Goal: Check status: Check status

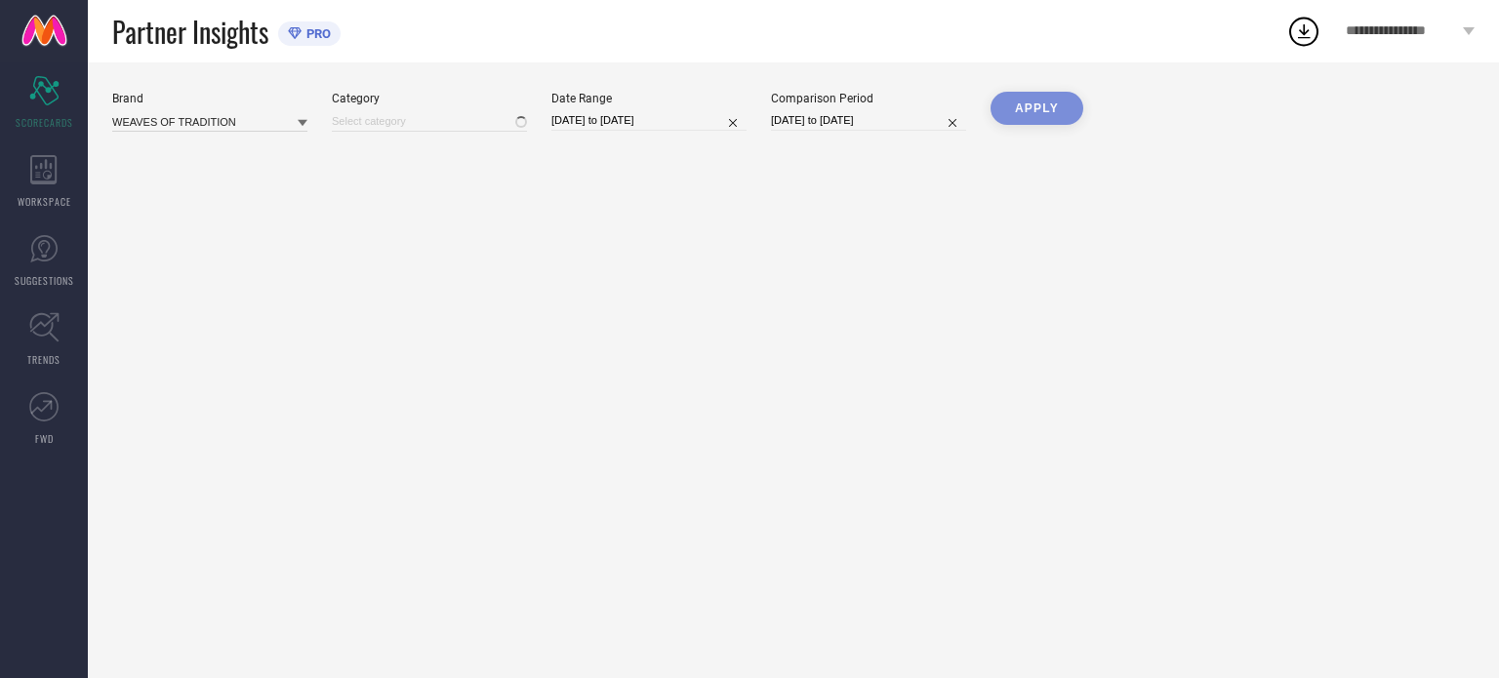
type input "All"
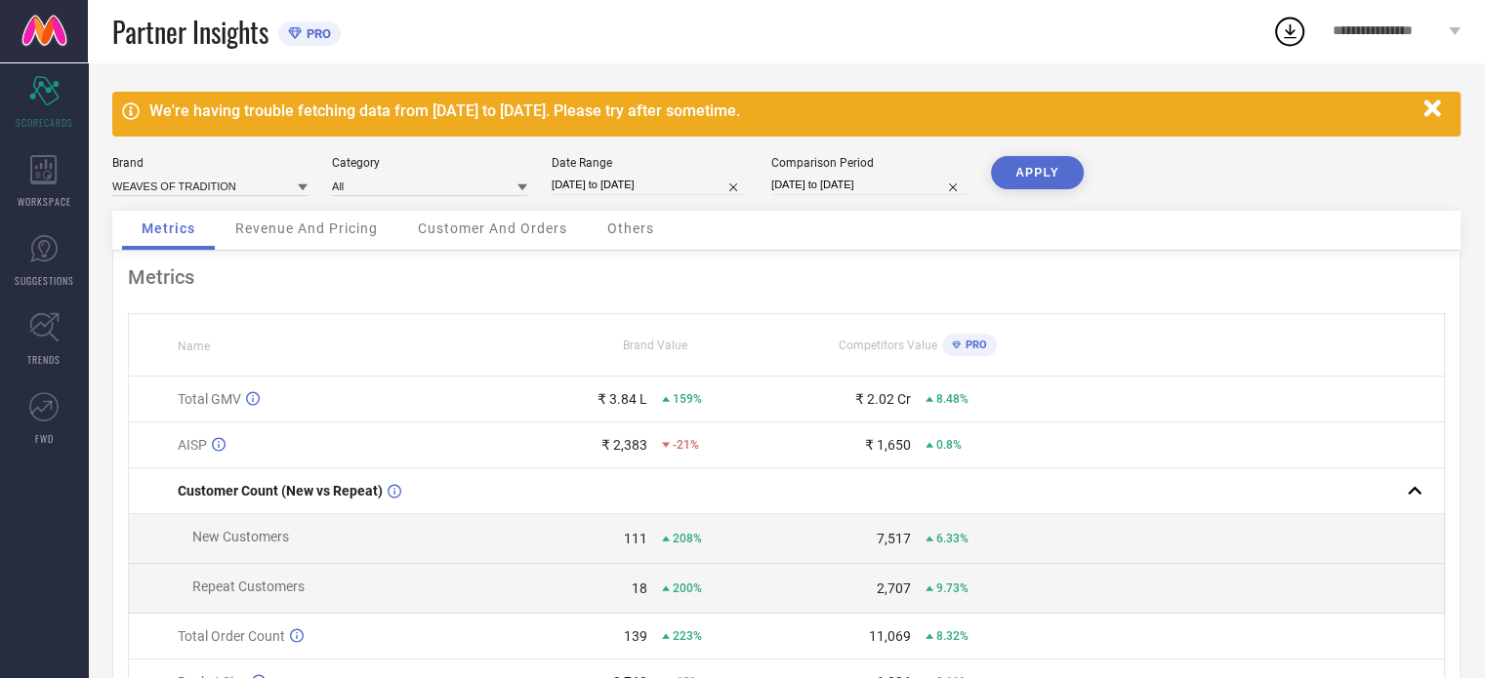
select select "6"
select select "2025"
select select "7"
select select "2025"
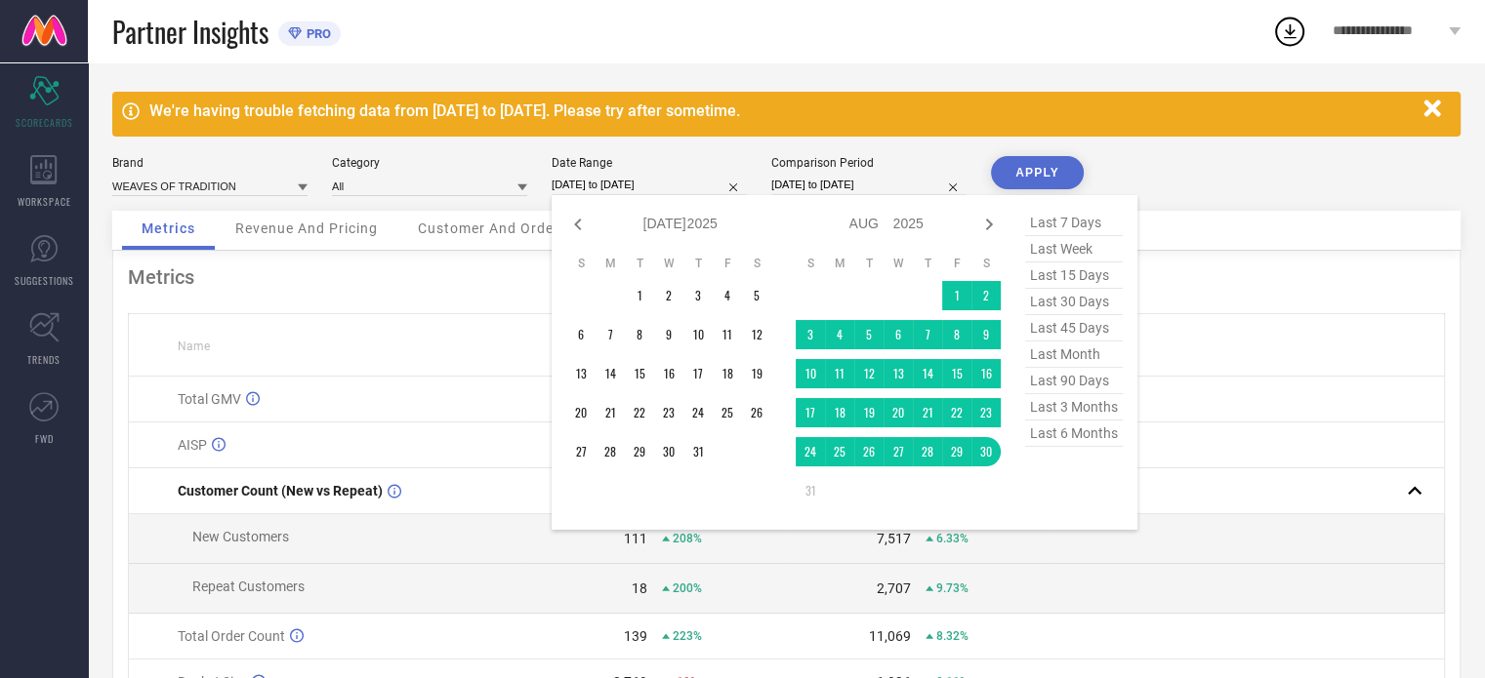
click at [629, 183] on input "[DATE] to [DATE]" at bounding box center [649, 185] width 195 height 20
click at [944, 298] on td "1" at bounding box center [956, 295] width 29 height 29
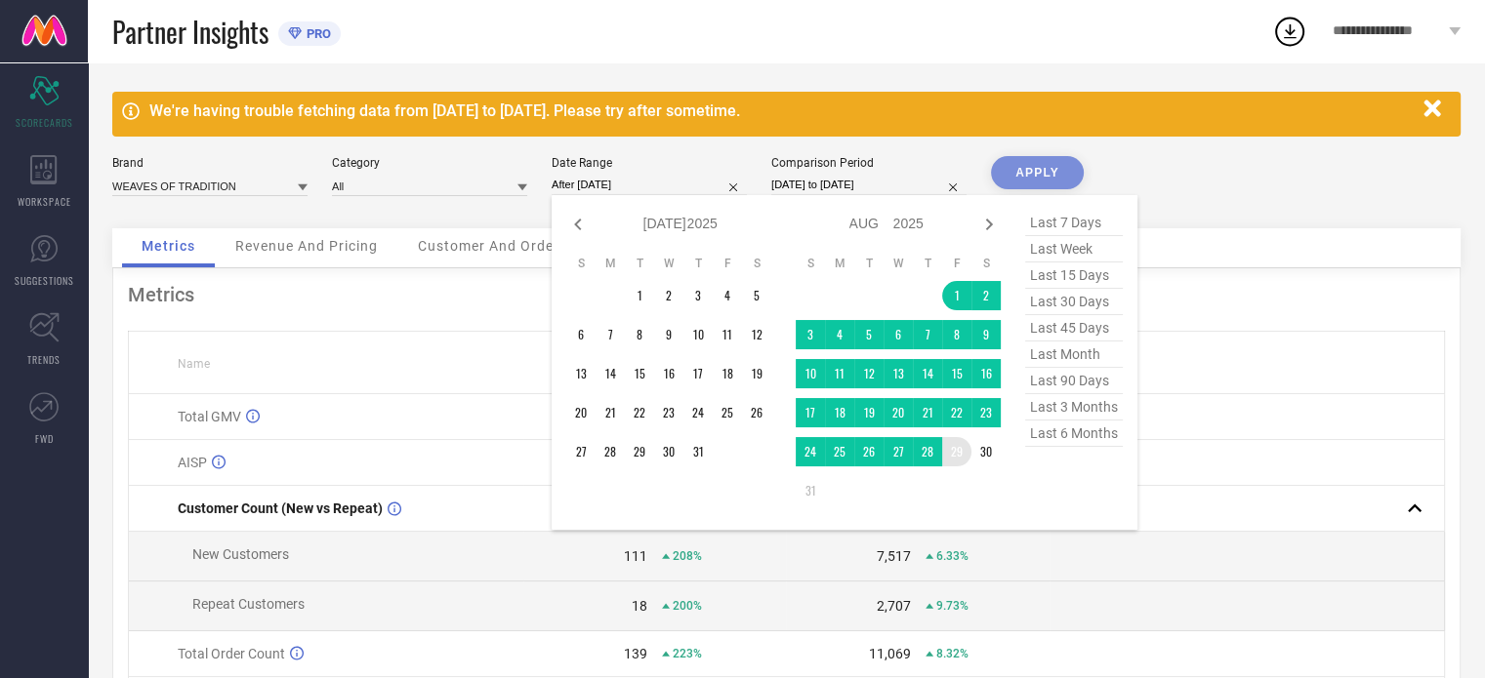
type input "[DATE] to [DATE]"
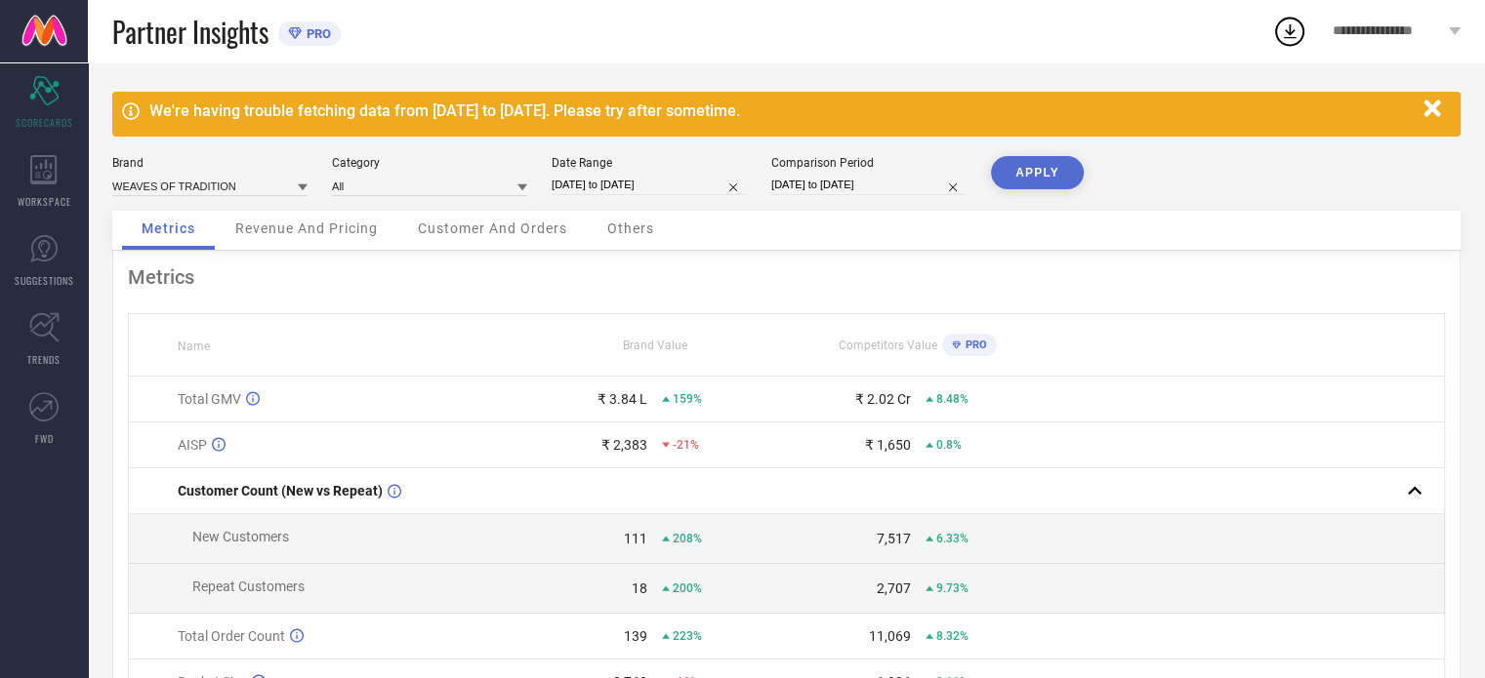
click at [1043, 179] on button "APPLY" at bounding box center [1037, 172] width 93 height 33
select select "6"
select select "2024"
select select "7"
select select "2024"
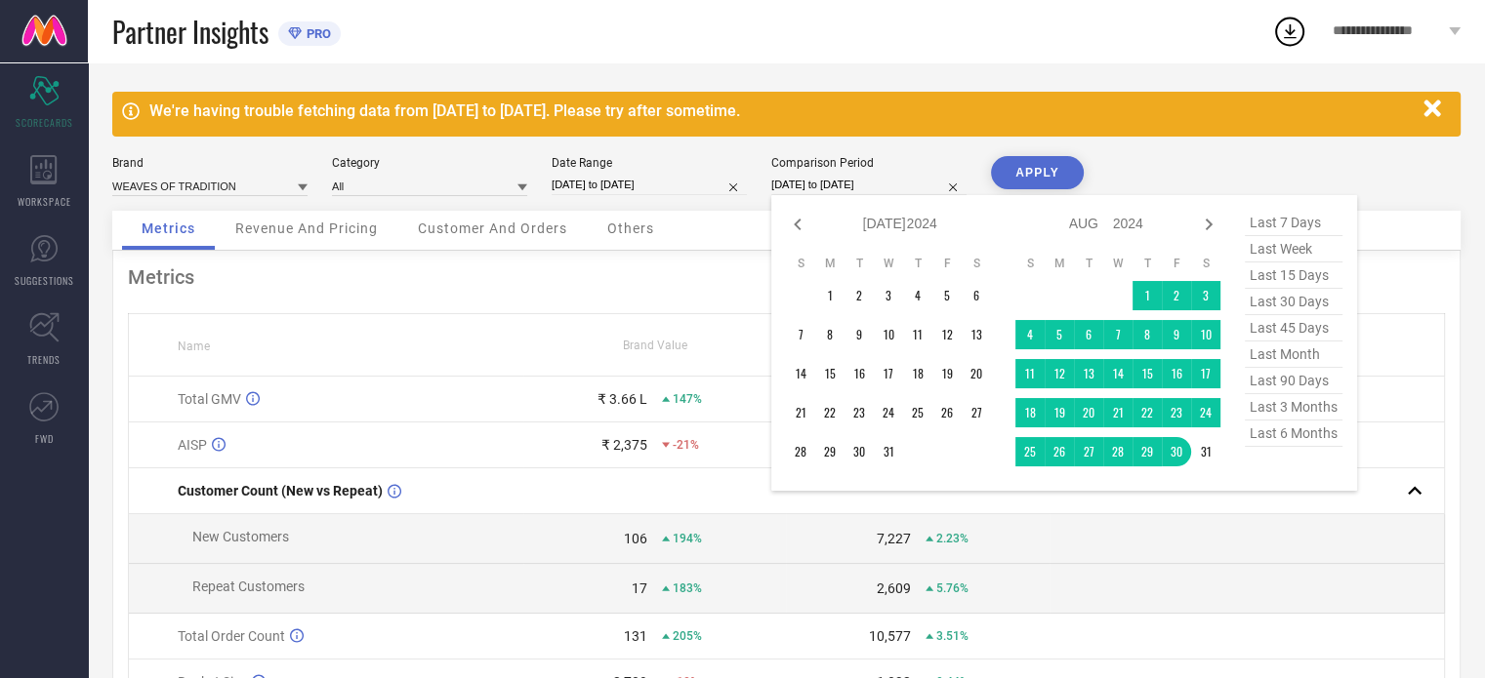
click at [817, 180] on input "[DATE] to [DATE]" at bounding box center [868, 185] width 195 height 20
click at [1268, 358] on span "last month" at bounding box center [1294, 355] width 98 height 26
type input "[DATE] to [DATE]"
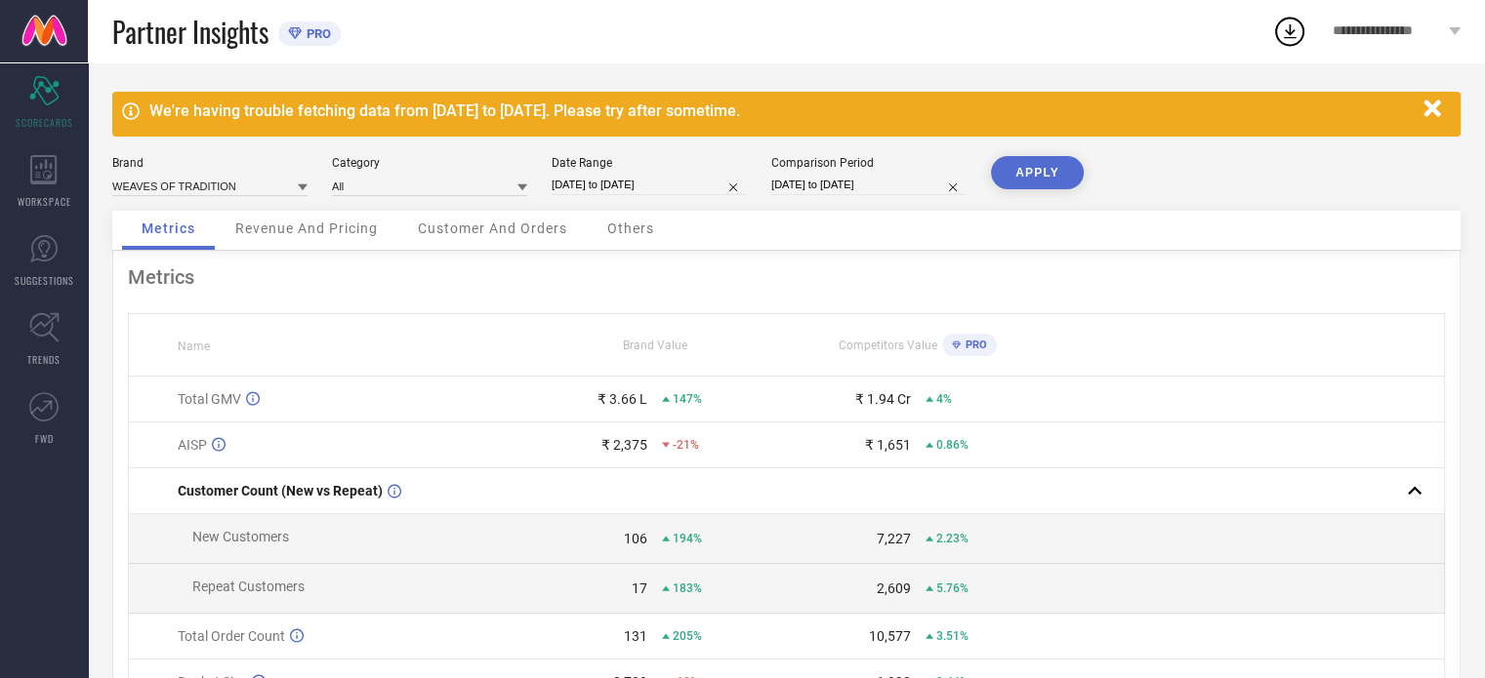
click at [816, 176] on input "[DATE] to [DATE]" at bounding box center [868, 185] width 195 height 20
select select "7"
select select "2025"
select select "8"
select select "2025"
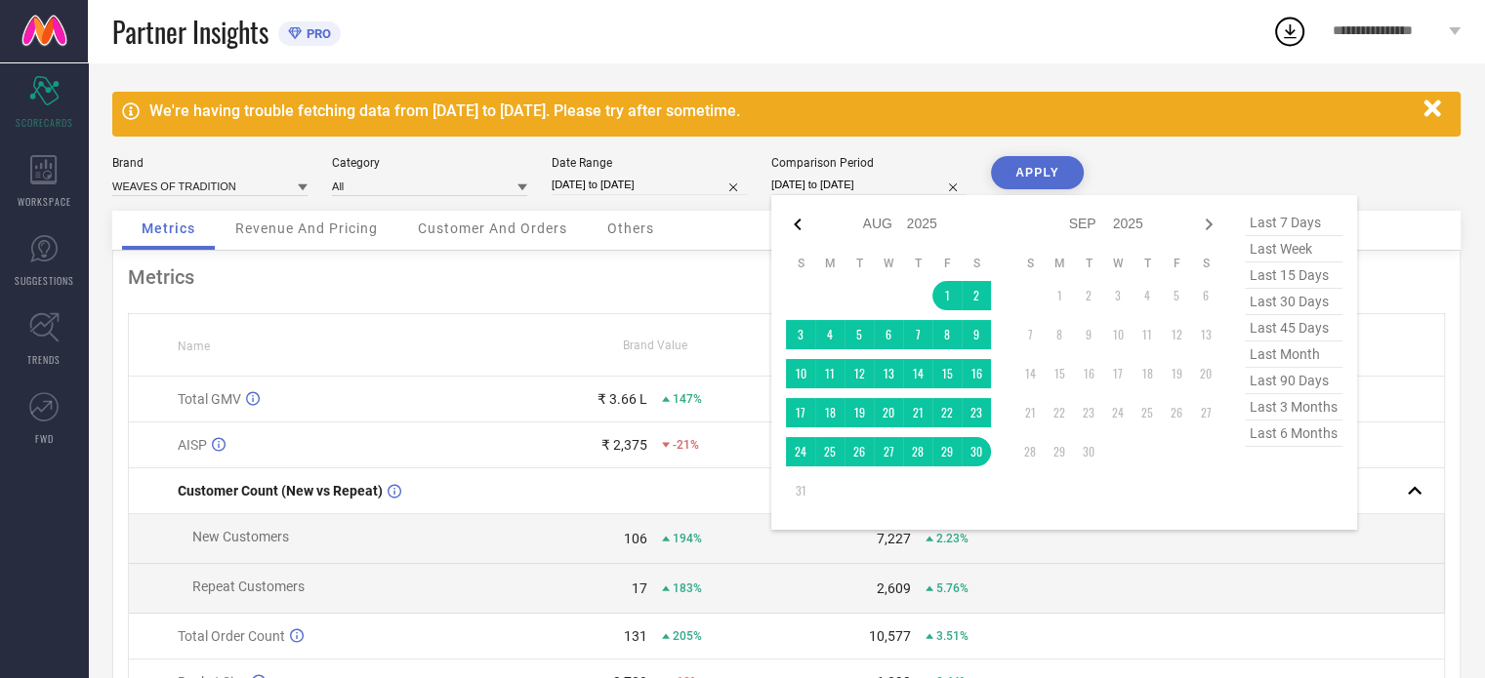
click at [797, 230] on icon at bounding box center [797, 224] width 23 height 23
select select "6"
select select "2025"
select select "7"
select select "2025"
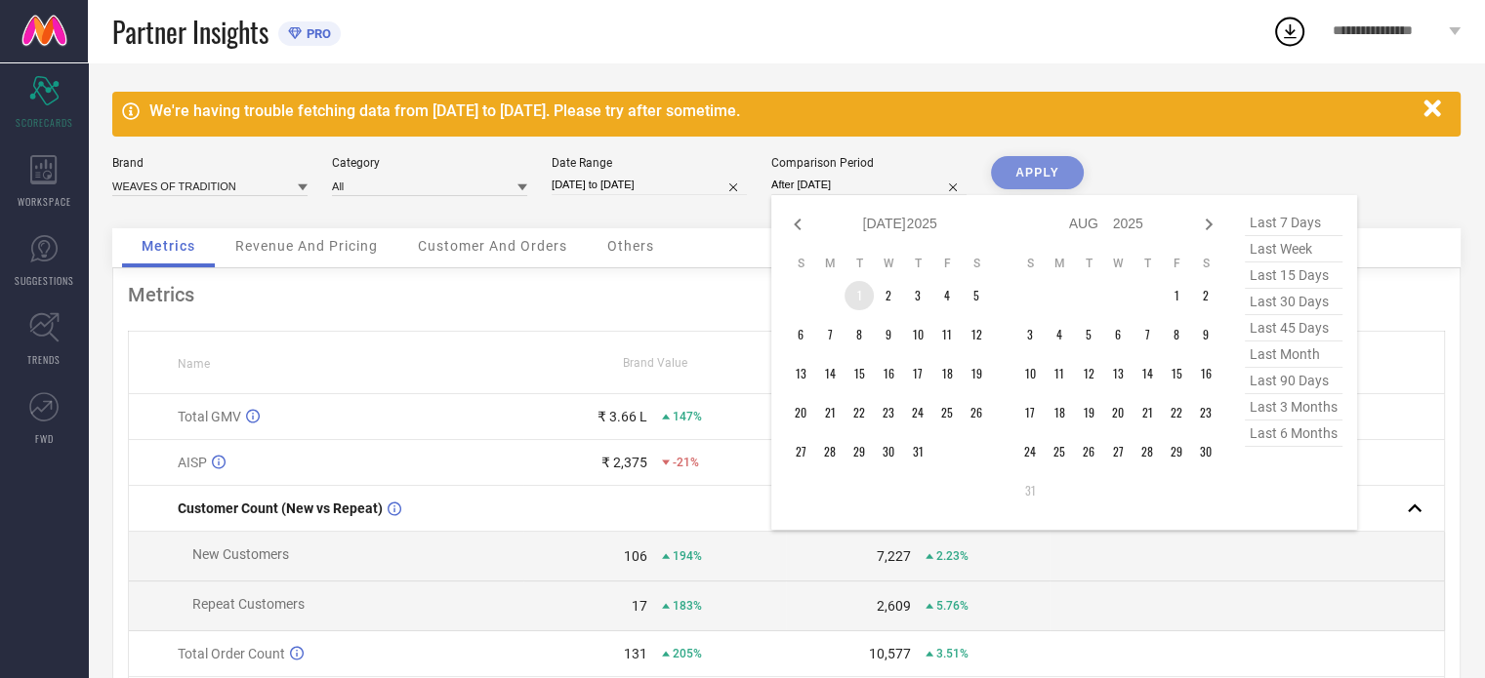
click at [871, 299] on td "1" at bounding box center [858, 295] width 29 height 29
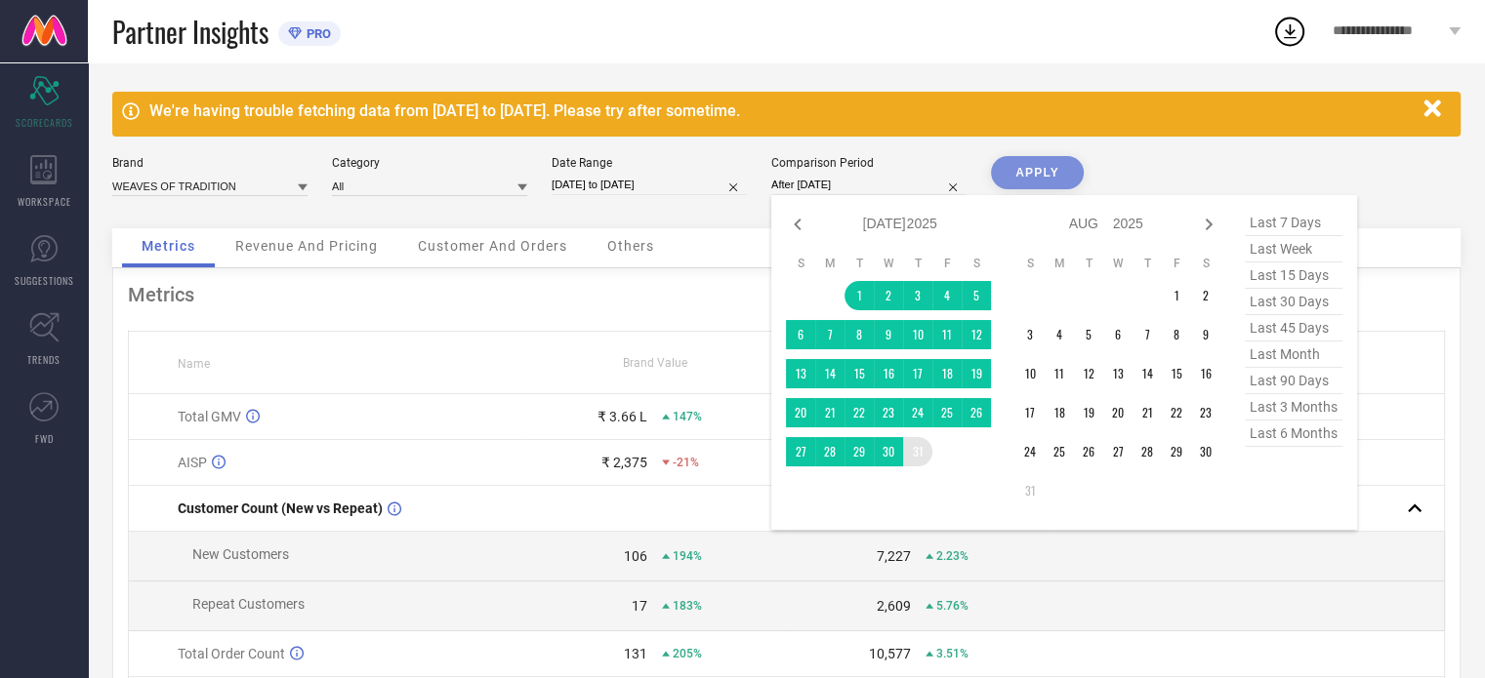
type input "[DATE] to [DATE]"
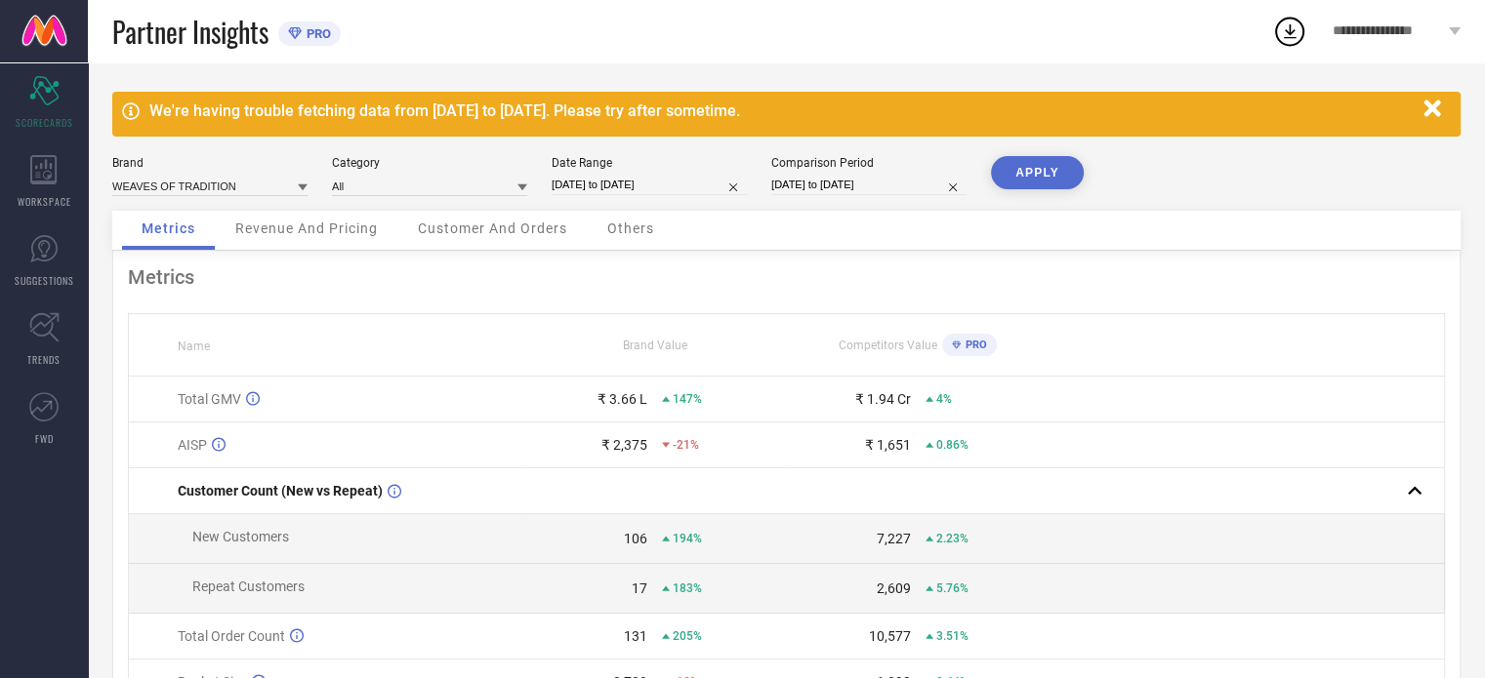
click at [1020, 175] on button "APPLY" at bounding box center [1037, 172] width 93 height 33
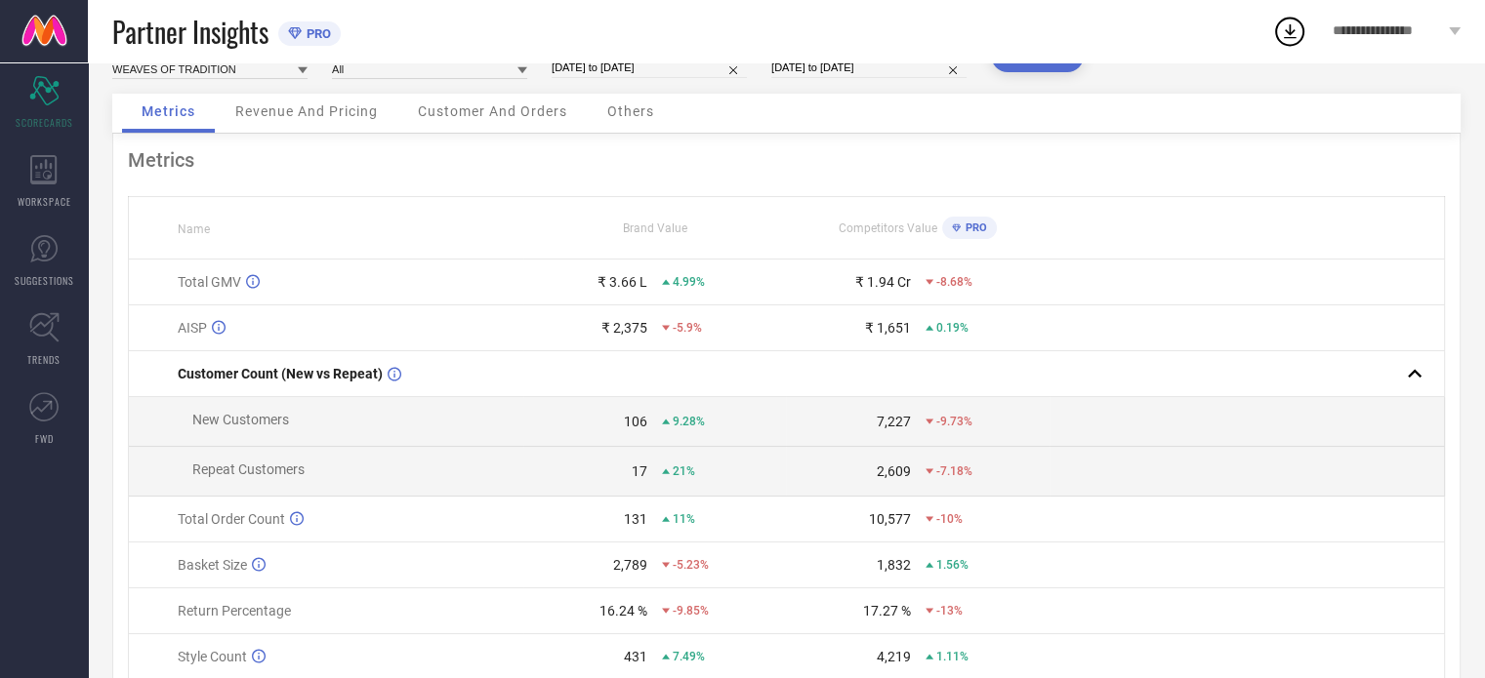
scroll to position [205, 0]
